Goal: Task Accomplishment & Management: Use online tool/utility

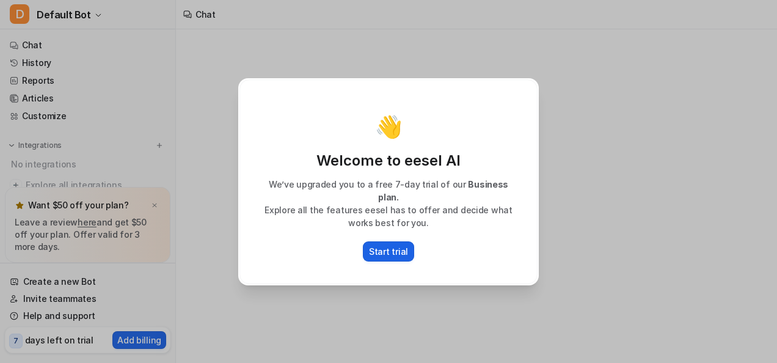
click at [406, 245] on p "Start trial" at bounding box center [388, 251] width 39 height 13
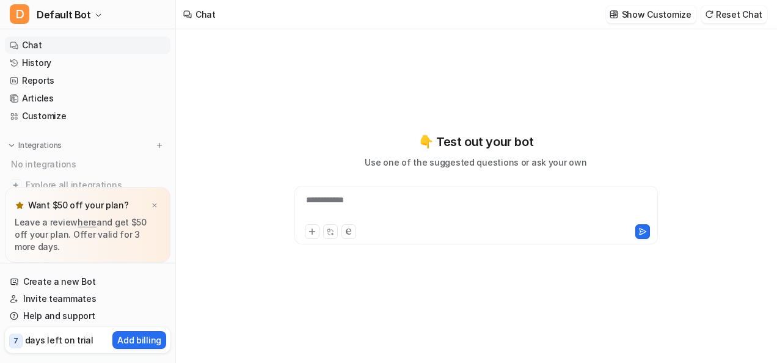
type textarea "**********"
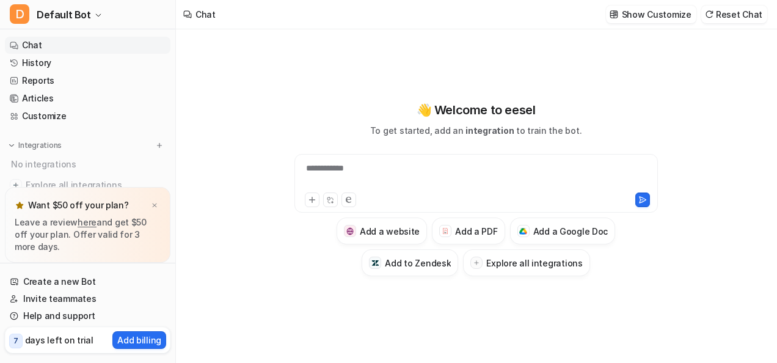
click at [352, 173] on div "**********" at bounding box center [476, 176] width 358 height 28
click at [467, 235] on h3 "Add a PDF" at bounding box center [476, 231] width 42 height 13
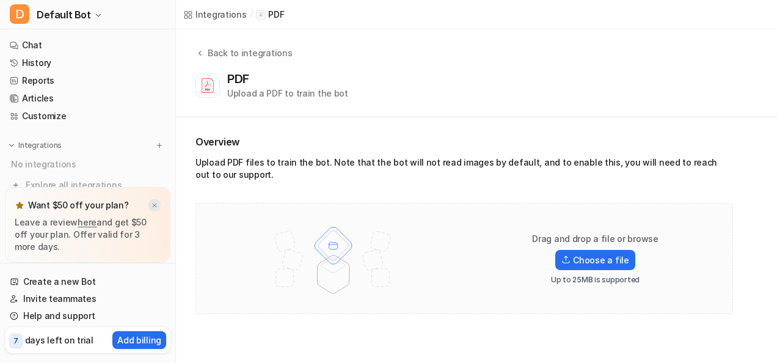
click at [155, 208] on img at bounding box center [154, 206] width 7 height 8
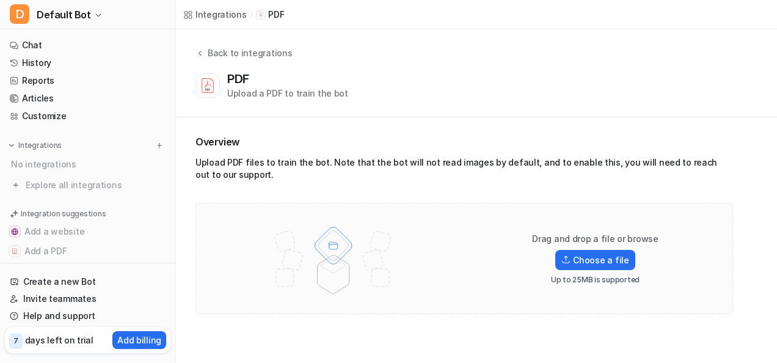
click at [352, 172] on div "Upload PDF files to train the bot. Note that the bot will not read images by de…" at bounding box center [463, 170] width 537 height 29
click at [322, 82] on div "PDF Upload a PDF to train the bot" at bounding box center [287, 85] width 121 height 28
click at [319, 96] on div "Upload a PDF to train the bot" at bounding box center [287, 93] width 121 height 13
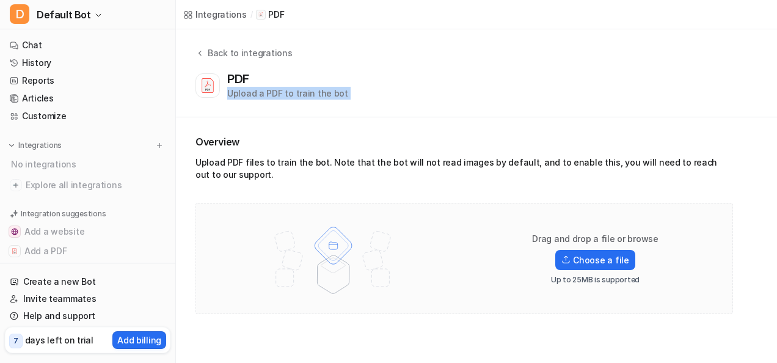
click at [320, 94] on div "Upload a PDF to train the bot" at bounding box center [287, 93] width 121 height 13
click at [553, 238] on p "Drag and drop a file or browse" at bounding box center [595, 239] width 126 height 12
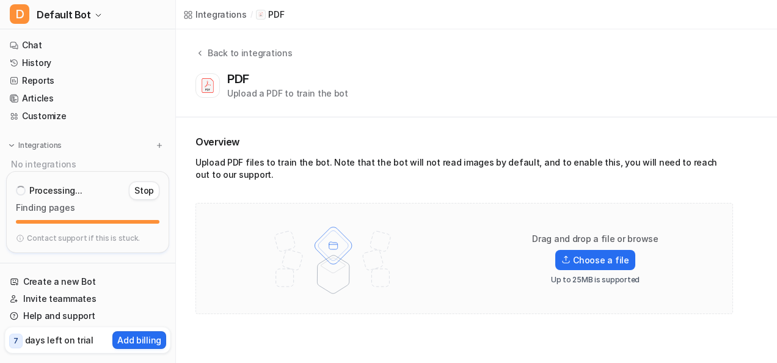
click at [526, 230] on div "Drag and drop a file or browse Choose a file Up to 25MB is supported" at bounding box center [464, 259] width 512 height 86
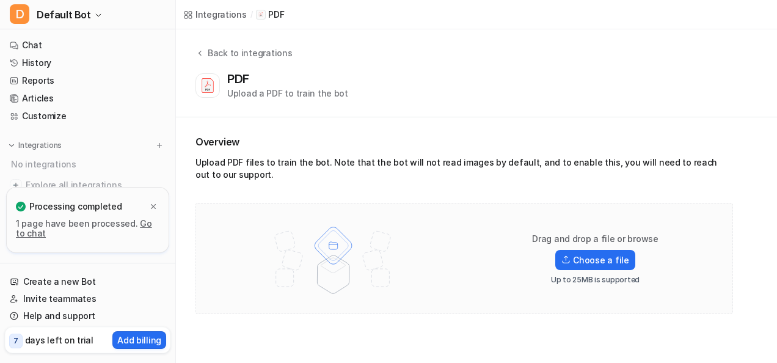
click at [142, 225] on link "Go to chat" at bounding box center [84, 228] width 136 height 20
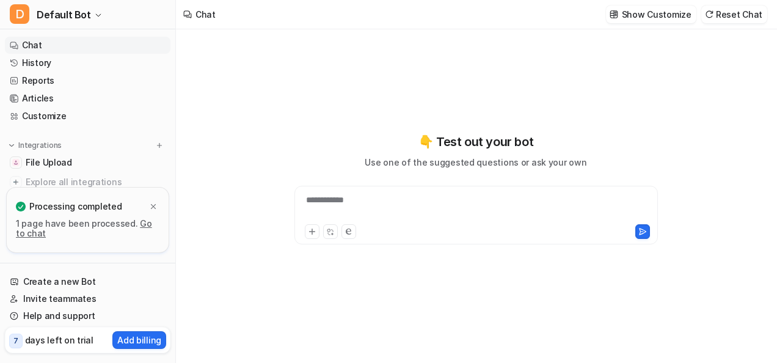
click at [387, 212] on div "**********" at bounding box center [476, 208] width 358 height 28
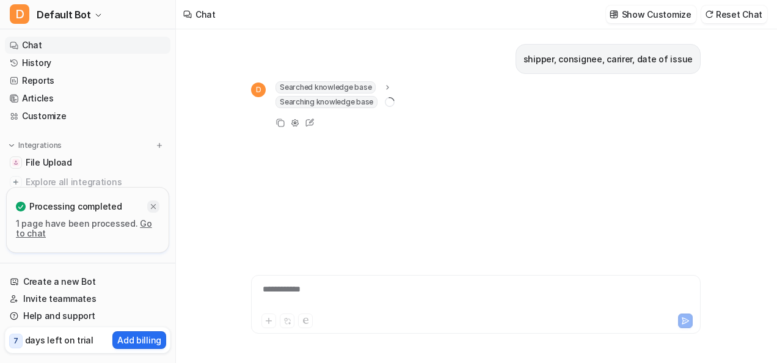
click at [153, 208] on icon at bounding box center [153, 206] width 9 height 9
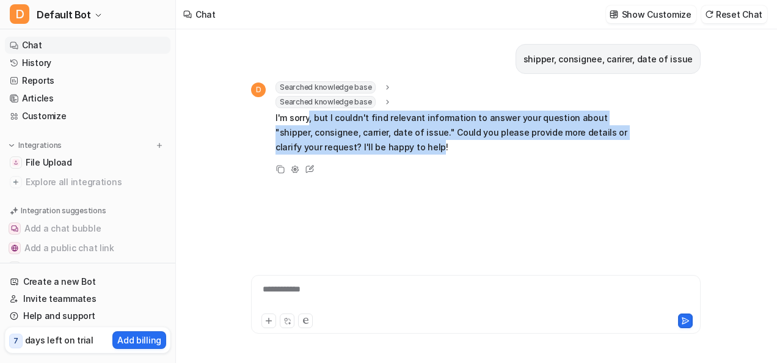
drag, startPoint x: 311, startPoint y: 118, endPoint x: 388, endPoint y: 155, distance: 85.8
click at [388, 155] on div "Searched knowledge base search_queries : "bill of lading fields,shipping docume…" at bounding box center [453, 119] width 357 height 76
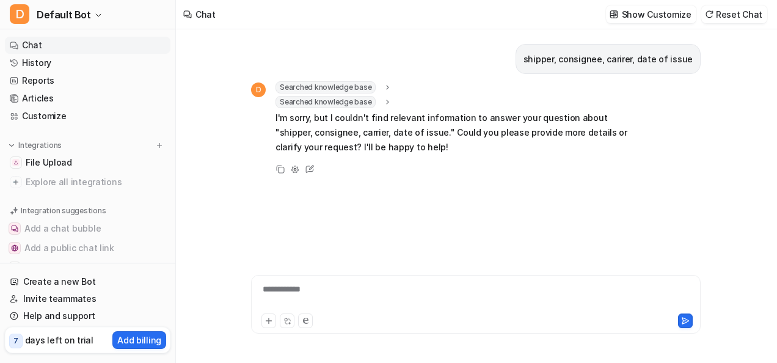
drag, startPoint x: 388, startPoint y: 155, endPoint x: 398, endPoint y: 154, distance: 9.8
click at [398, 154] on div "Searched knowledge base search_queries : "bill of lading fields,shipping docume…" at bounding box center [453, 119] width 357 height 76
